Goal: Information Seeking & Learning: Learn about a topic

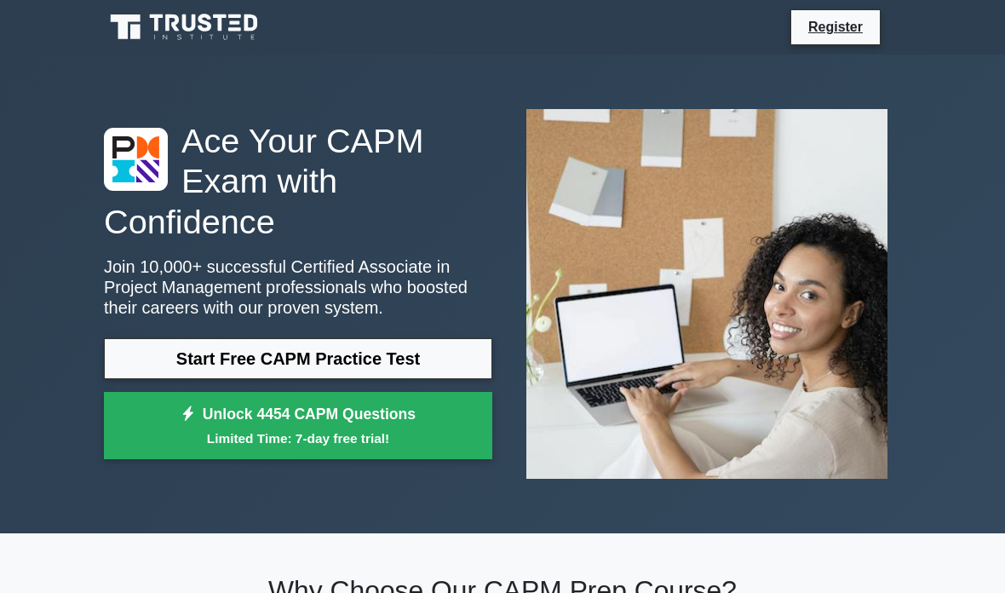
click at [450, 372] on link "Start Free CAPM Practice Test" at bounding box center [298, 358] width 388 height 41
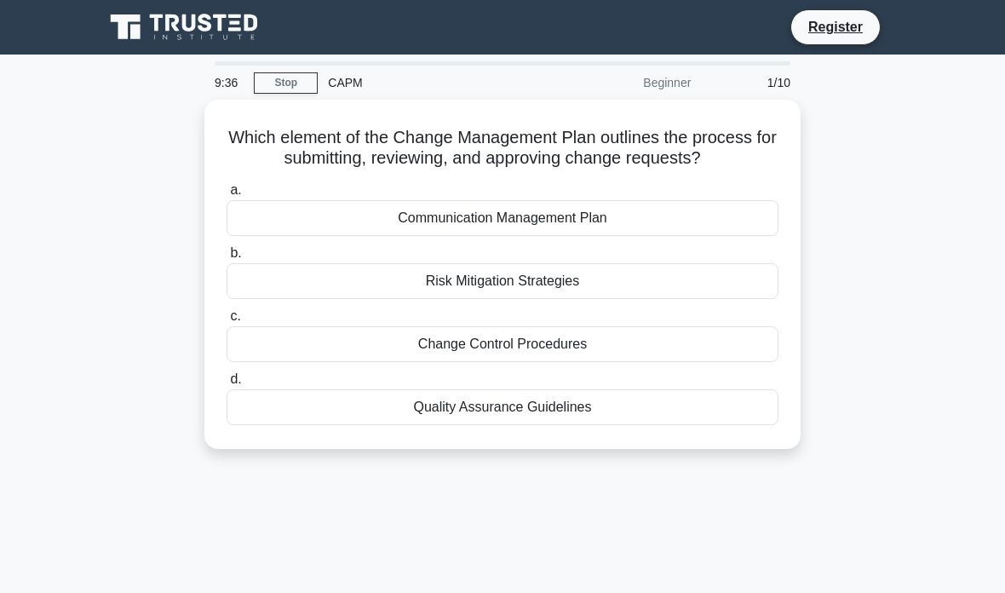
click at [585, 354] on div "Change Control Procedures" at bounding box center [502, 344] width 552 height 36
click at [226, 322] on input "c. Change Control Procedures" at bounding box center [226, 316] width 0 height 11
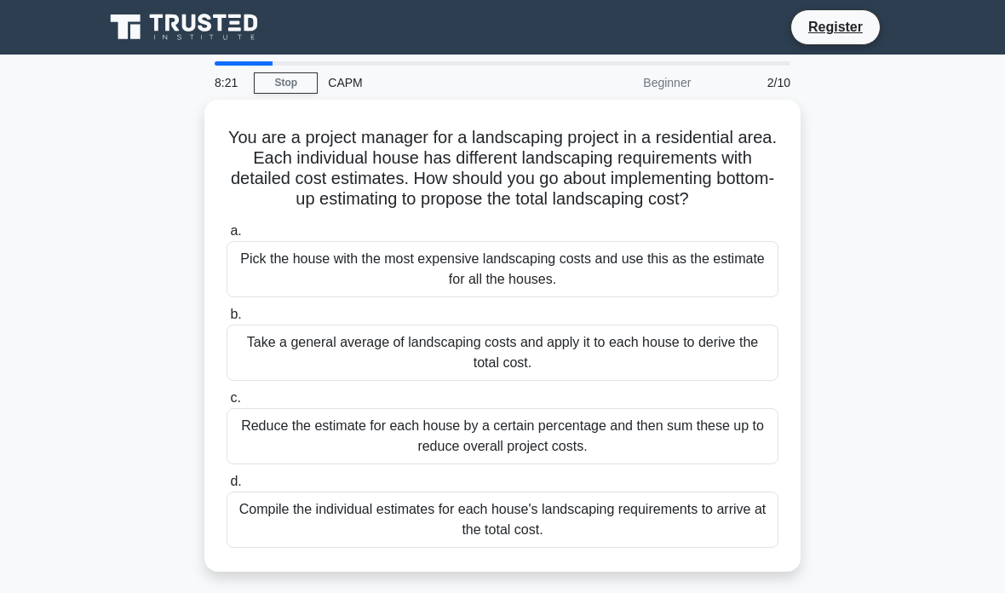
click at [665, 364] on div "Take a general average of landscaping costs and apply it to each house to deriv…" at bounding box center [502, 352] width 552 height 56
click at [226, 320] on input "b. Take a general average of landscaping costs and apply it to each house to de…" at bounding box center [226, 314] width 0 height 11
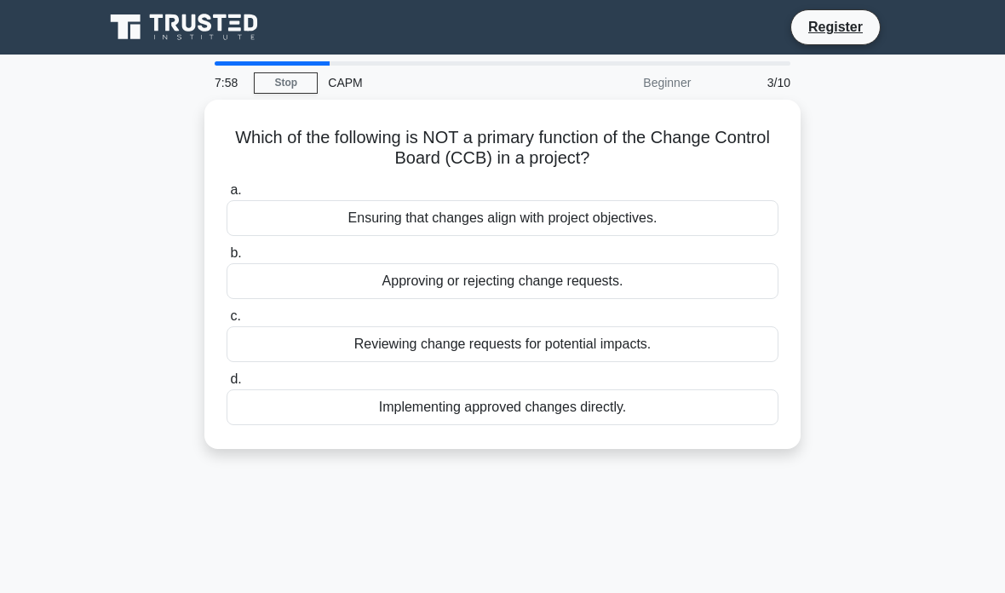
click at [607, 398] on div "Implementing approved changes directly." at bounding box center [502, 407] width 552 height 36
click at [226, 385] on input "d. Implementing approved changes directly." at bounding box center [226, 379] width 0 height 11
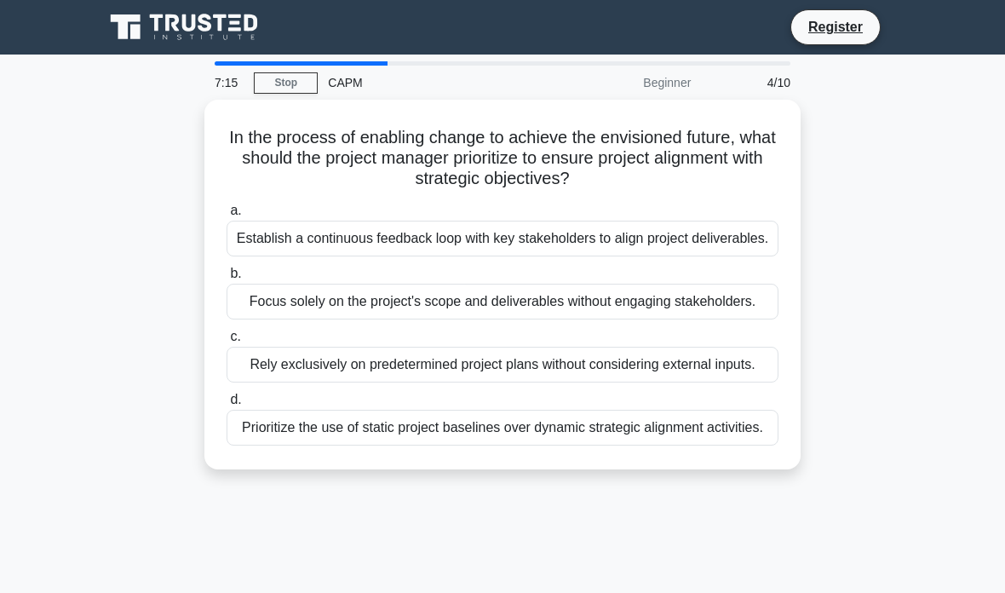
click at [685, 252] on div "Establish a continuous feedback loop with key stakeholders to align project del…" at bounding box center [502, 238] width 552 height 36
click at [226, 216] on input "a. Establish a continuous feedback loop with key stakeholders to align project …" at bounding box center [226, 210] width 0 height 11
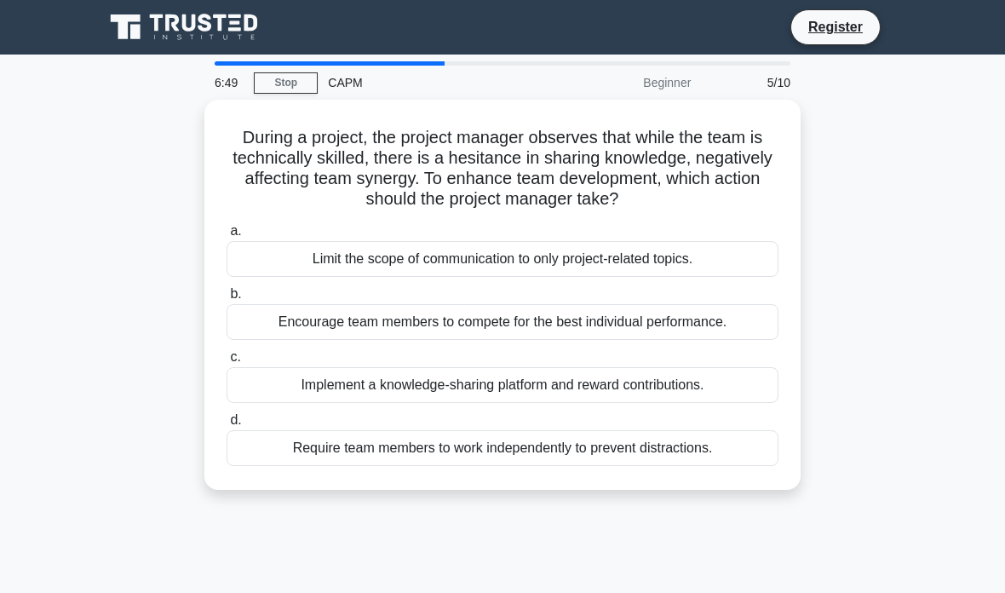
click at [601, 376] on div "Implement a knowledge-sharing platform and reward contributions." at bounding box center [502, 385] width 552 height 36
click at [226, 363] on input "c. Implement a knowledge-sharing platform and reward contributions." at bounding box center [226, 357] width 0 height 11
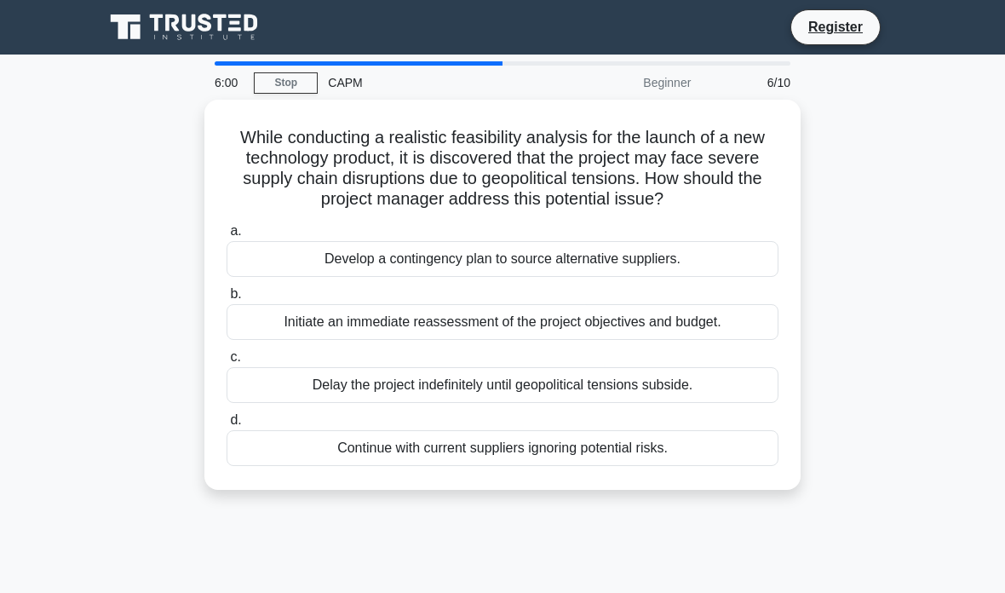
click at [743, 277] on div "Develop a contingency plan to source alternative suppliers." at bounding box center [502, 259] width 552 height 36
click at [226, 237] on input "a. Develop a contingency plan to source alternative suppliers." at bounding box center [226, 231] width 0 height 11
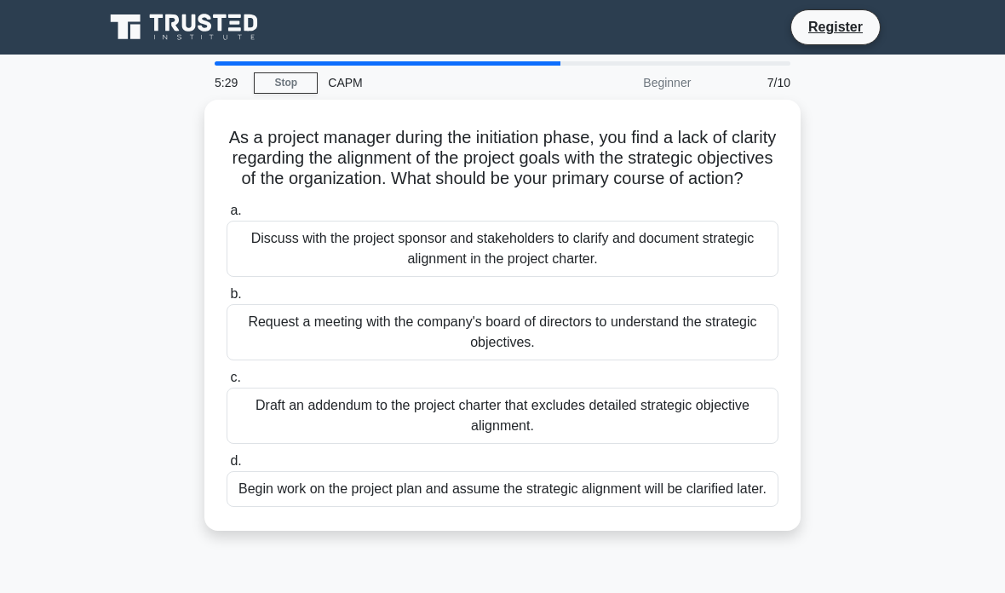
click at [675, 272] on div "Discuss with the project sponsor and stakeholders to clarify and document strat…" at bounding box center [502, 248] width 552 height 56
click at [226, 216] on input "a. Discuss with the project sponsor and stakeholders to clarify and document st…" at bounding box center [226, 210] width 0 height 11
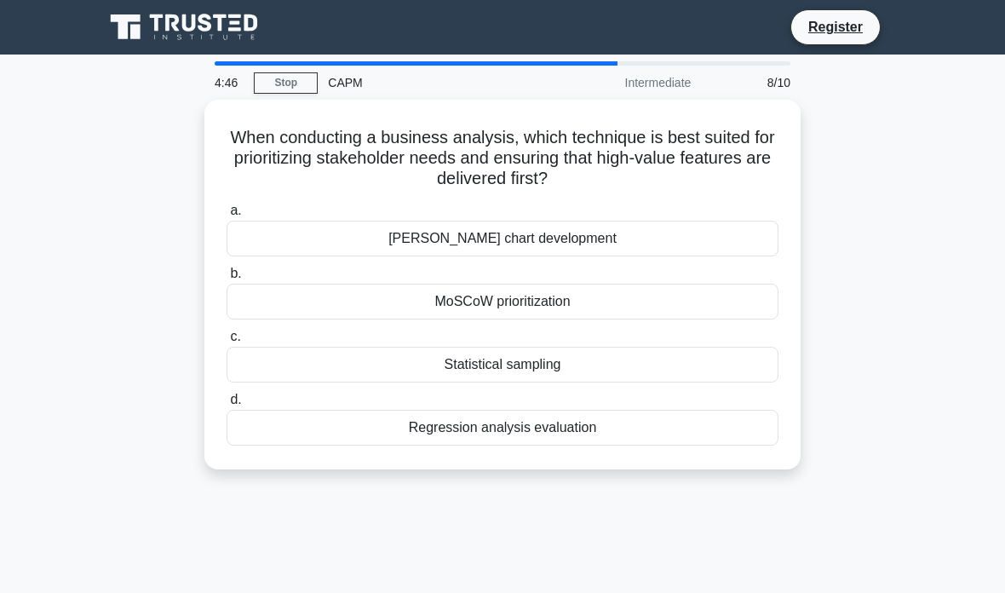
click at [558, 423] on div "Regression analysis evaluation" at bounding box center [502, 427] width 552 height 36
click at [226, 405] on input "d. Regression analysis evaluation" at bounding box center [226, 399] width 0 height 11
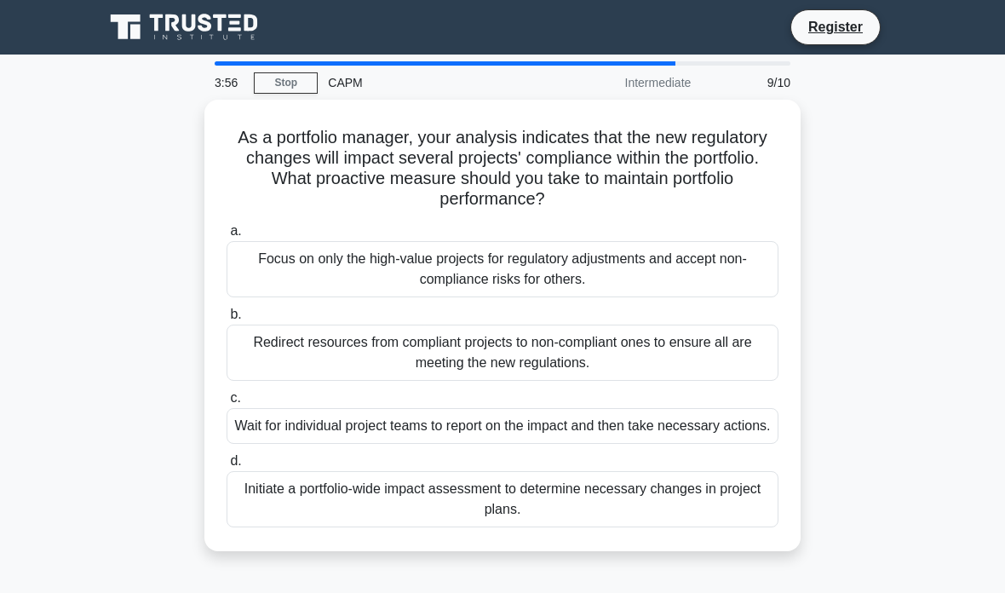
click at [465, 502] on div "Initiate a portfolio-wide impact assessment to determine necessary changes in p…" at bounding box center [502, 499] width 552 height 56
click at [226, 467] on input "d. Initiate a portfolio-wide impact assessment to determine necessary changes i…" at bounding box center [226, 460] width 0 height 11
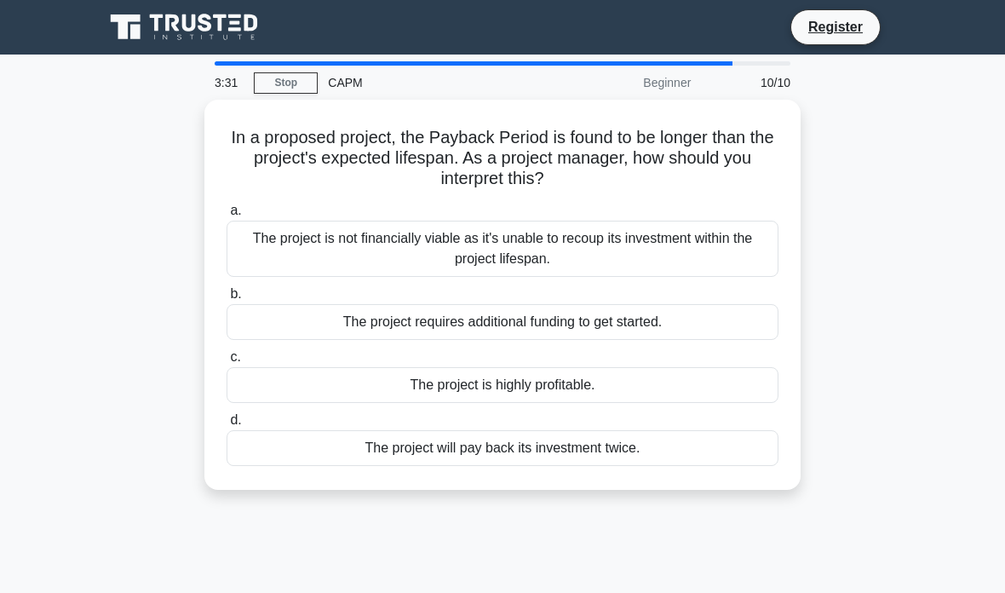
click at [667, 255] on div "The project is not financially viable as it's unable to recoup its investment w…" at bounding box center [502, 248] width 552 height 56
click at [226, 216] on input "a. The project is not financially viable as it's unable to recoup its investmen…" at bounding box center [226, 210] width 0 height 11
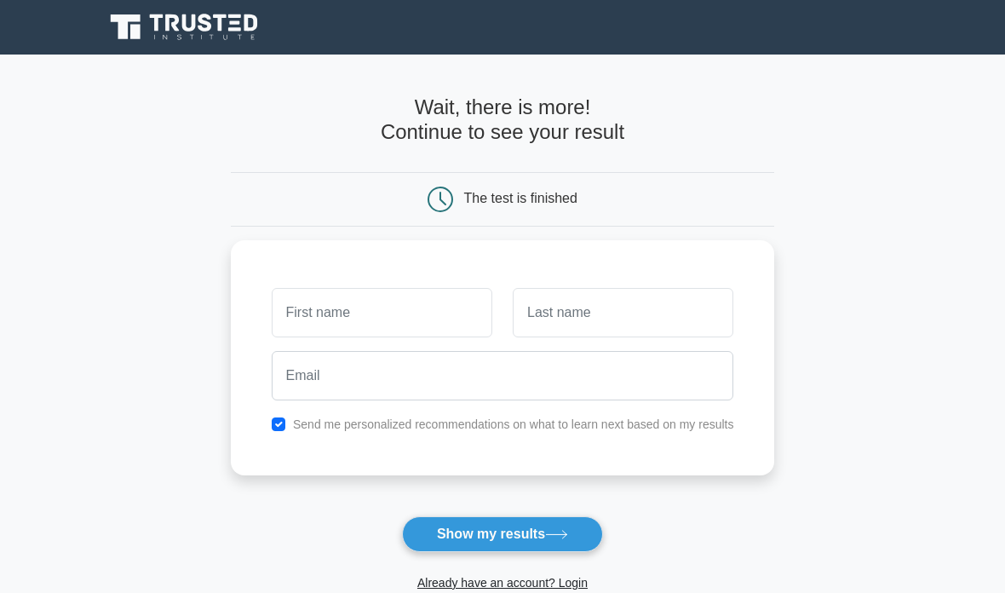
click at [429, 308] on input "text" at bounding box center [382, 312] width 220 height 49
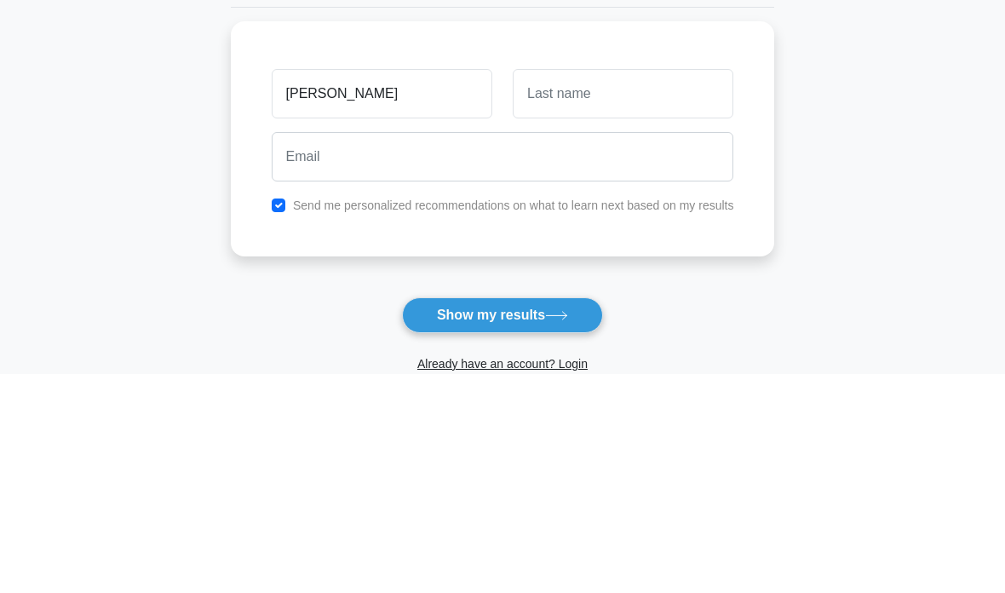
type input "[PERSON_NAME]"
click at [643, 288] on input "text" at bounding box center [623, 312] width 220 height 49
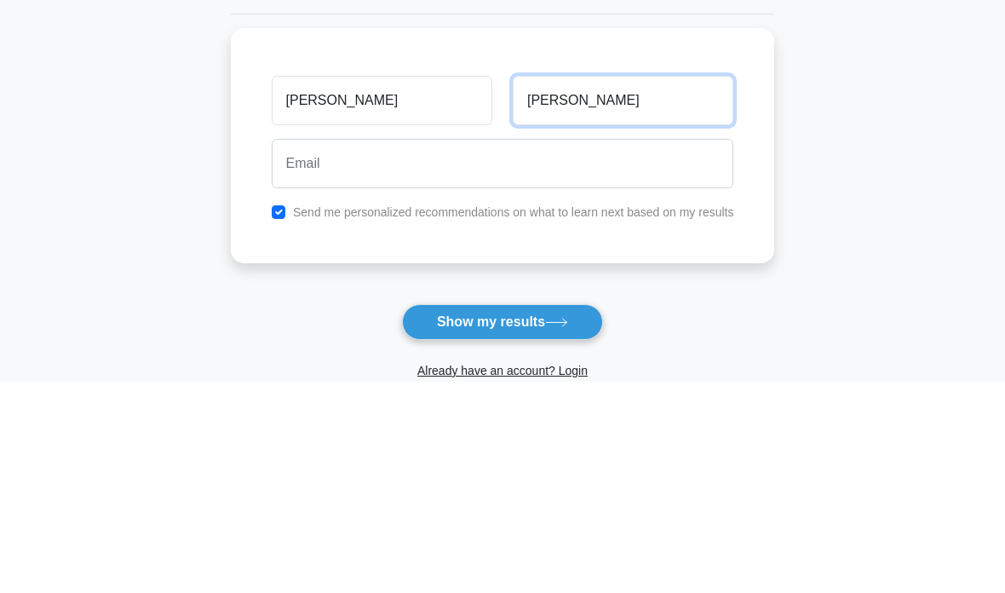
type input "Thakkar"
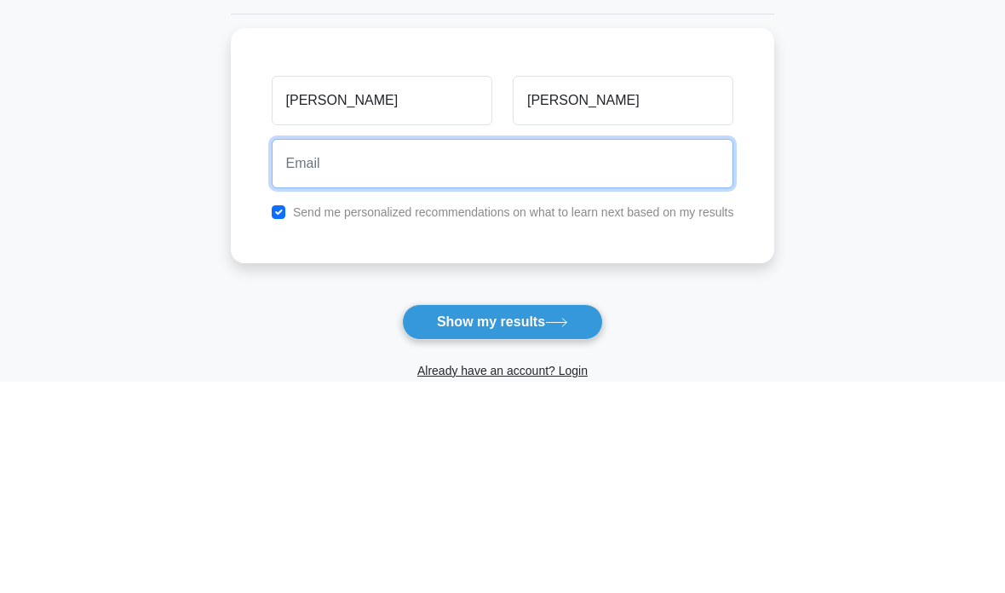
click at [560, 351] on input "email" at bounding box center [503, 375] width 462 height 49
type input "t"
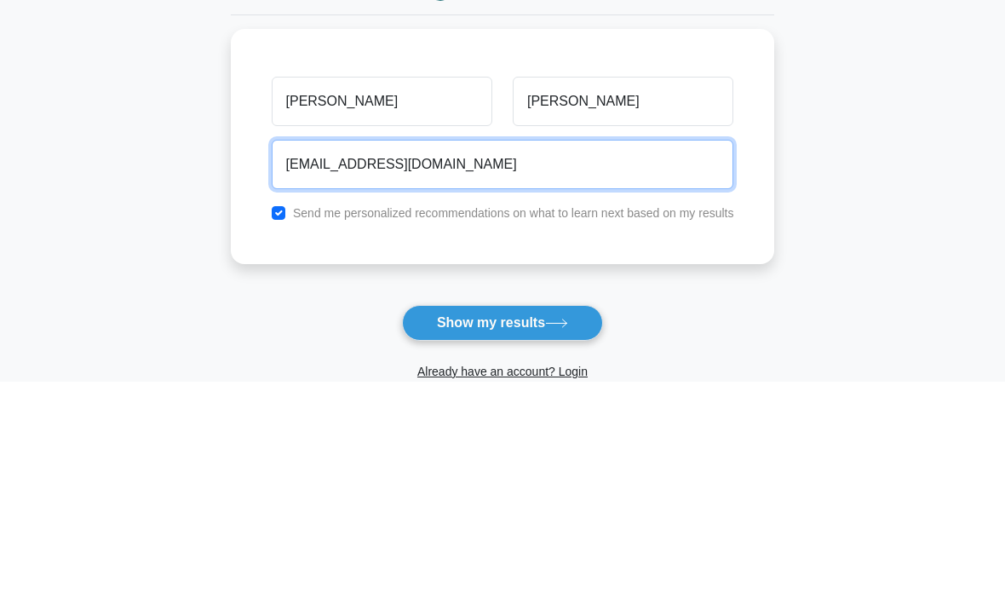
type input "sanjanathakkar1711@gmail.com"
click at [501, 516] on button "Show my results" at bounding box center [502, 534] width 201 height 36
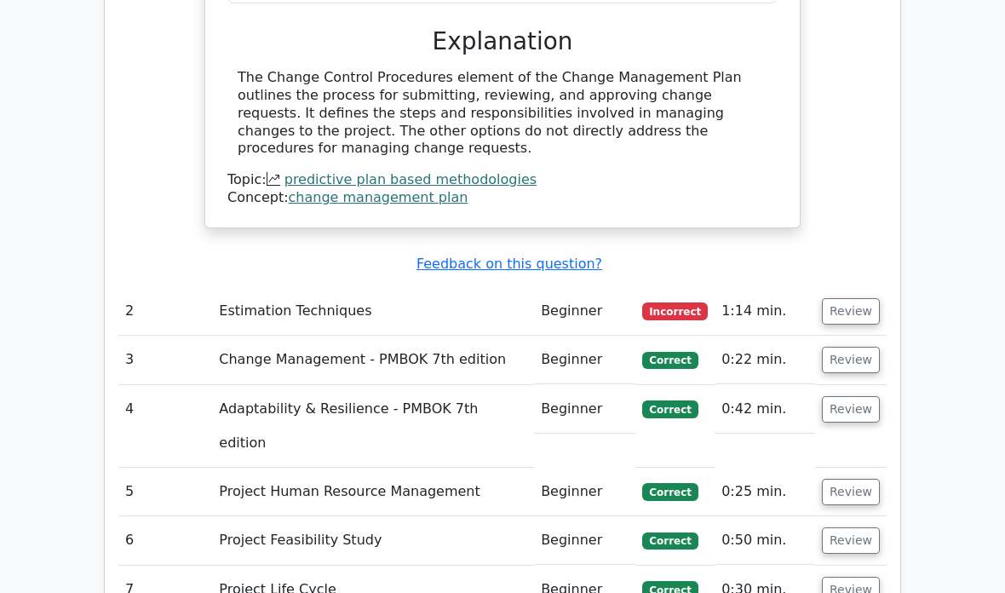
scroll to position [2020, 0]
click at [833, 298] on button "Review" at bounding box center [851, 311] width 58 height 26
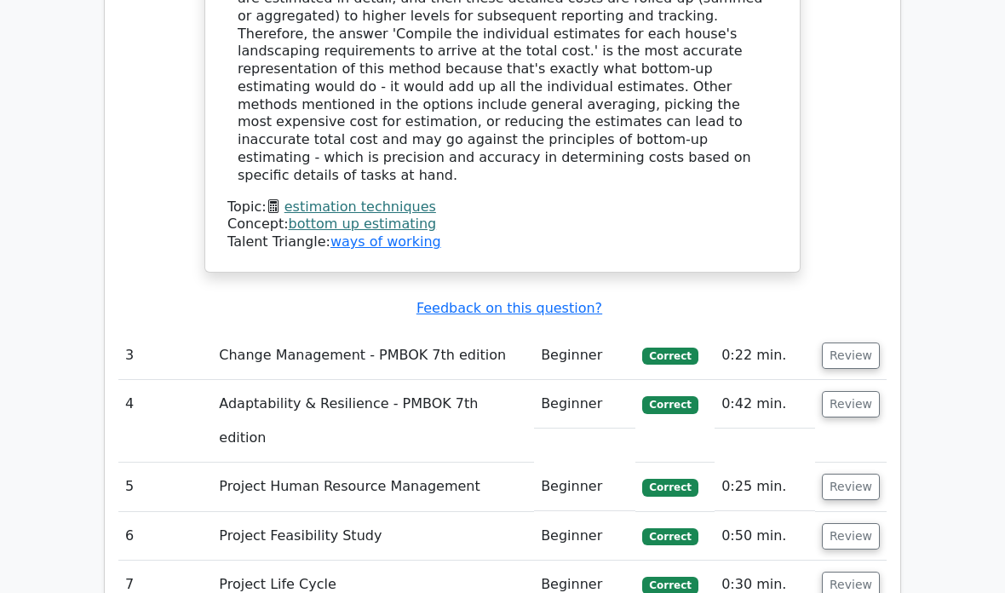
scroll to position [2884, 0]
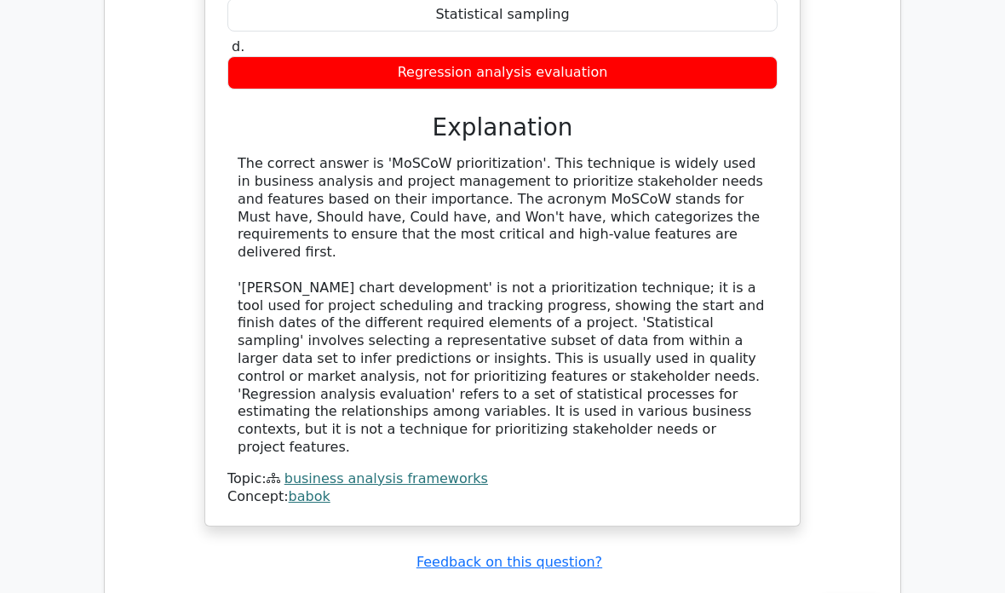
scroll to position [3773, 0]
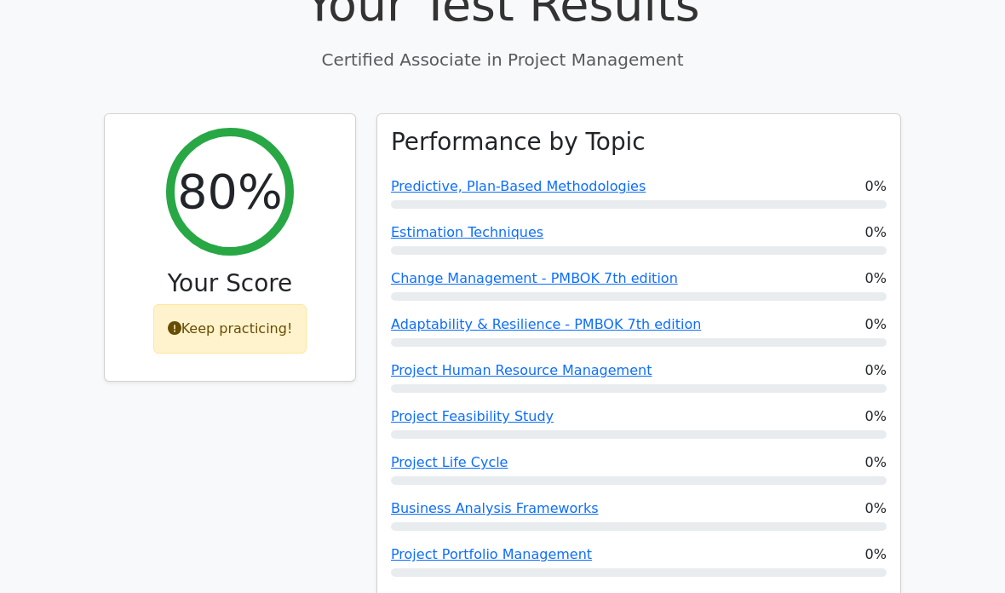
scroll to position [654, 0]
click at [452, 454] on link "Project Life Cycle" at bounding box center [449, 462] width 117 height 16
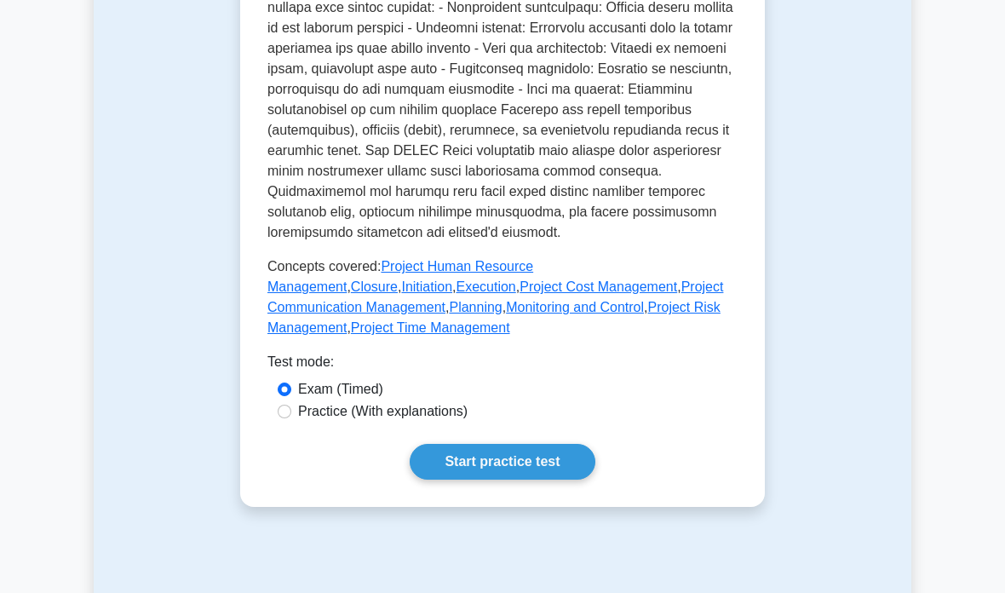
scroll to position [690, 0]
click at [478, 479] on link "Start practice test" at bounding box center [501, 462] width 185 height 36
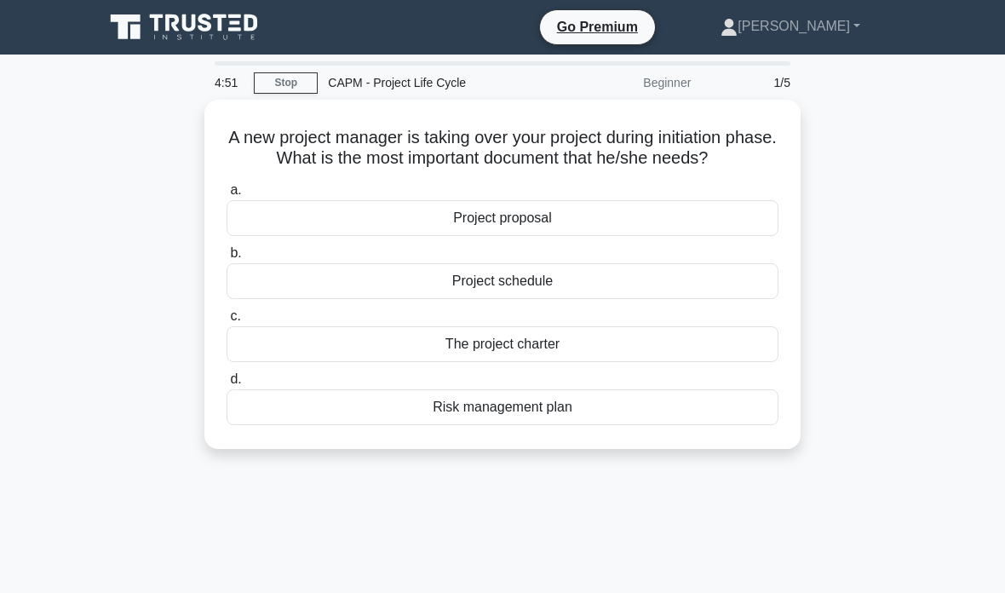
click at [568, 359] on div "The project charter" at bounding box center [502, 344] width 552 height 36
click at [226, 322] on input "c. The project charter" at bounding box center [226, 316] width 0 height 11
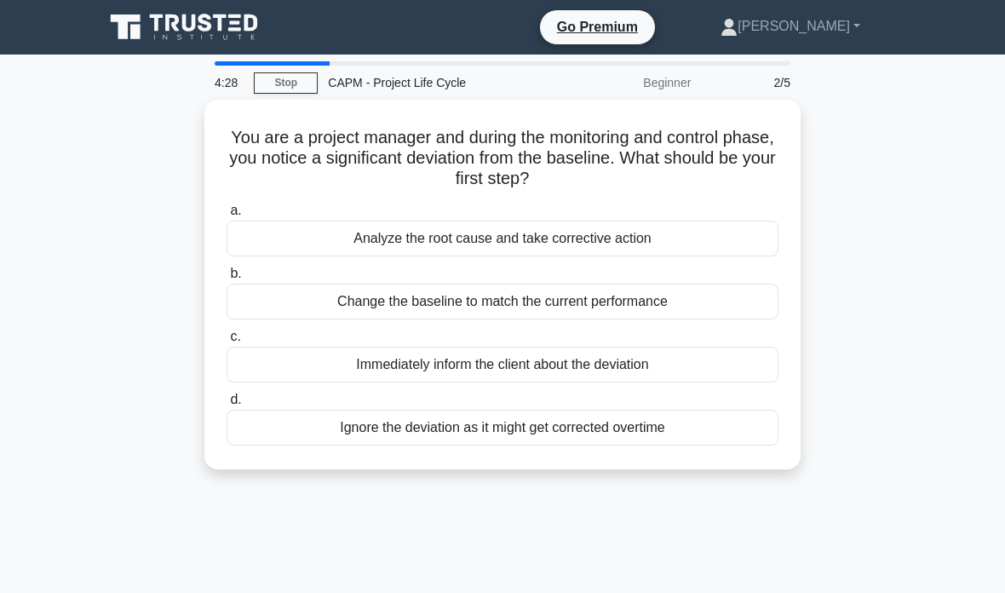
click at [681, 243] on div "Analyze the root cause and take corrective action" at bounding box center [502, 238] width 552 height 36
click at [226, 216] on input "a. Analyze the root cause and take corrective action" at bounding box center [226, 210] width 0 height 11
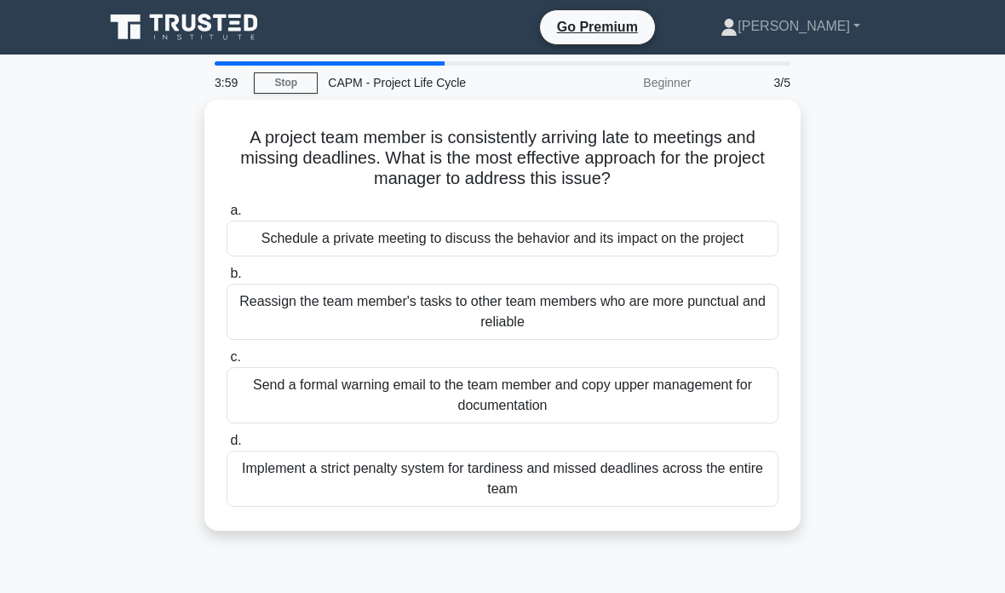
click at [729, 256] on div "Schedule a private meeting to discuss the behavior and its impact on the project" at bounding box center [502, 238] width 552 height 36
click at [226, 216] on input "a. Schedule a private meeting to discuss the behavior and its impact on the pro…" at bounding box center [226, 210] width 0 height 11
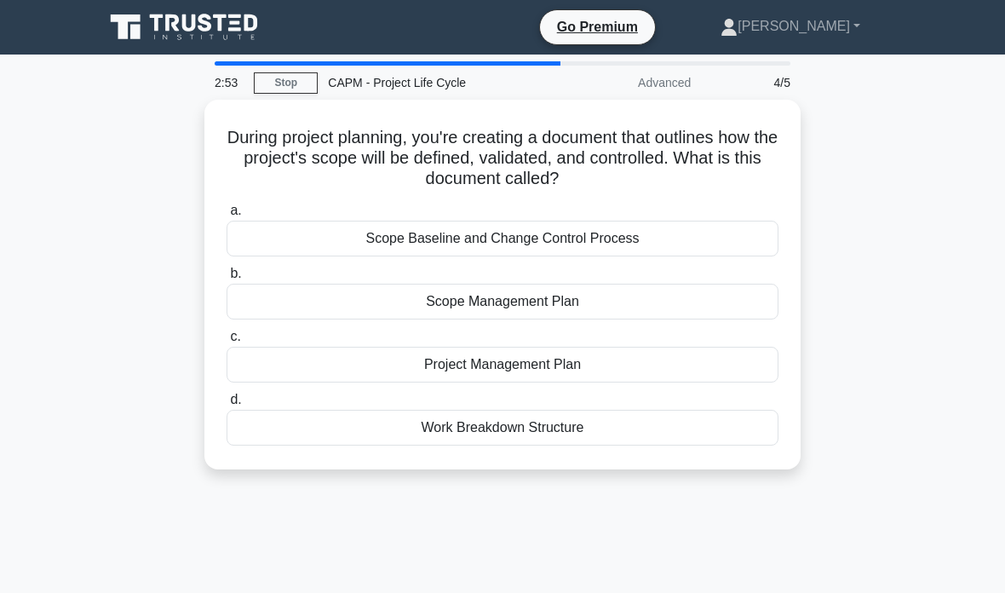
click at [724, 234] on div "Scope Baseline and Change Control Process" at bounding box center [502, 238] width 552 height 36
click at [226, 216] on input "a. Scope Baseline and Change Control Process" at bounding box center [226, 210] width 0 height 11
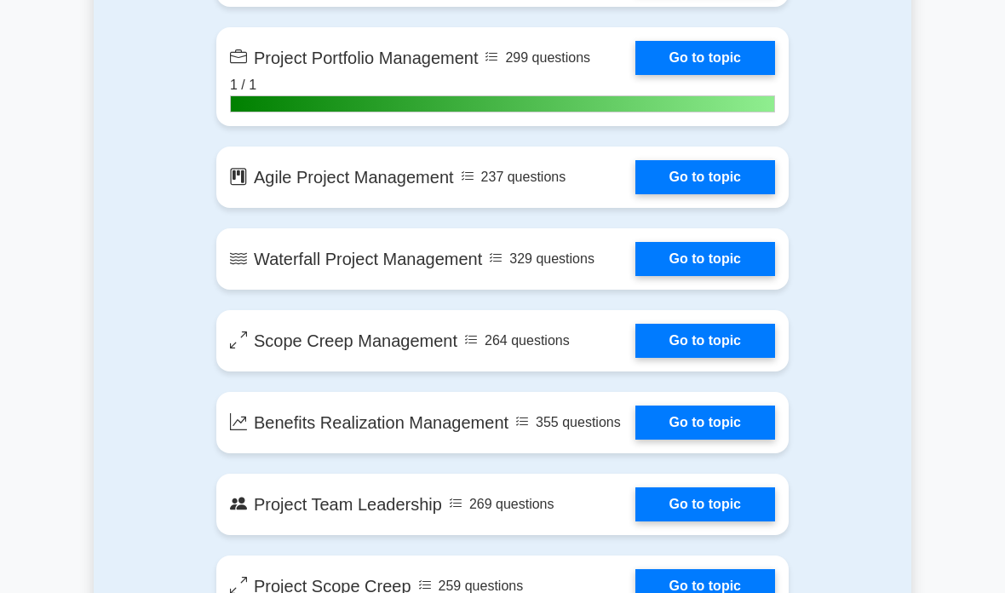
scroll to position [3408, 0]
